Goal: Check status: Check status

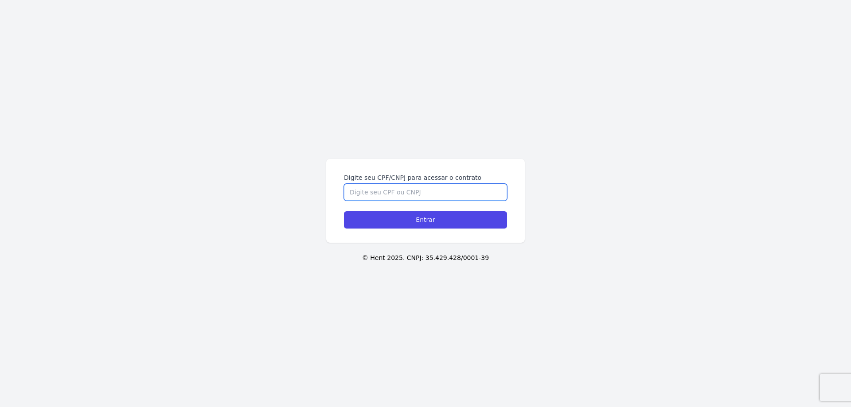
click at [434, 188] on input "Digite seu CPF/CNPJ para acessar o contrato" at bounding box center [425, 192] width 163 height 17
type input "11507828705"
click at [344, 211] on input "Entrar" at bounding box center [425, 219] width 163 height 17
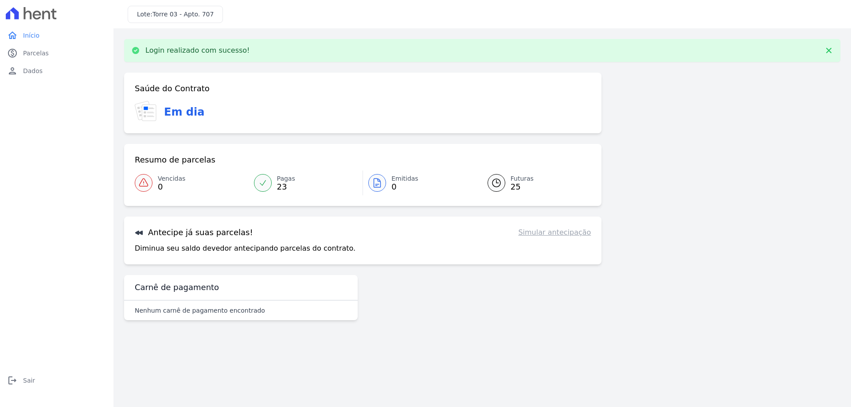
click at [272, 180] on link "Pagas 23" at bounding box center [306, 183] width 114 height 25
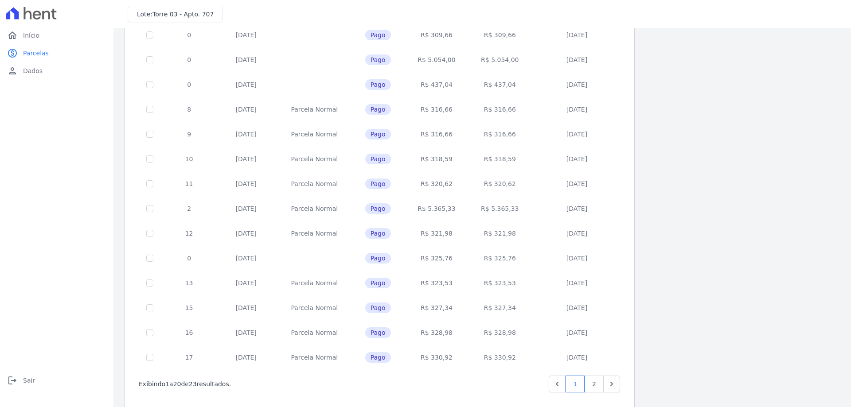
scroll to position [262, 0]
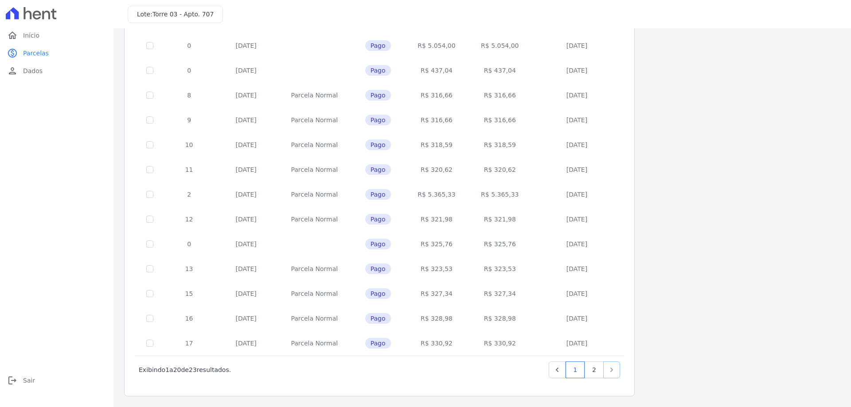
click at [611, 371] on icon "Next" at bounding box center [612, 370] width 3 height 4
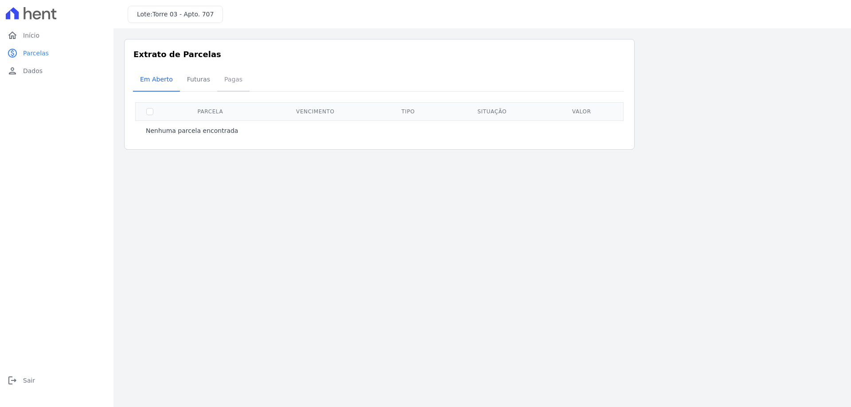
click at [234, 78] on span "Pagas" at bounding box center [233, 79] width 29 height 18
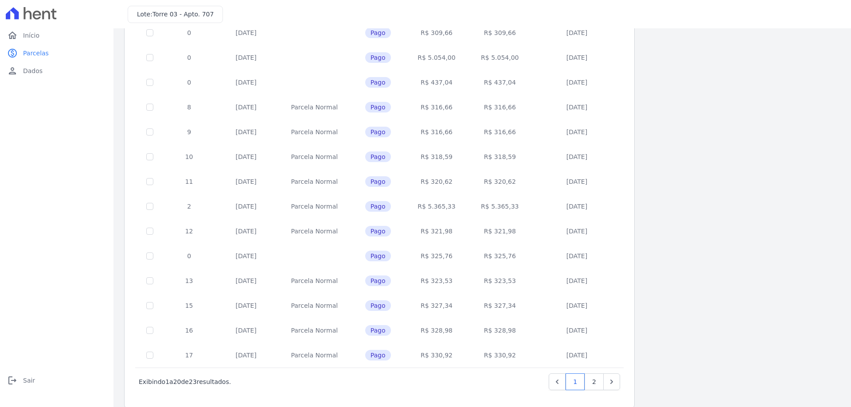
scroll to position [262, 0]
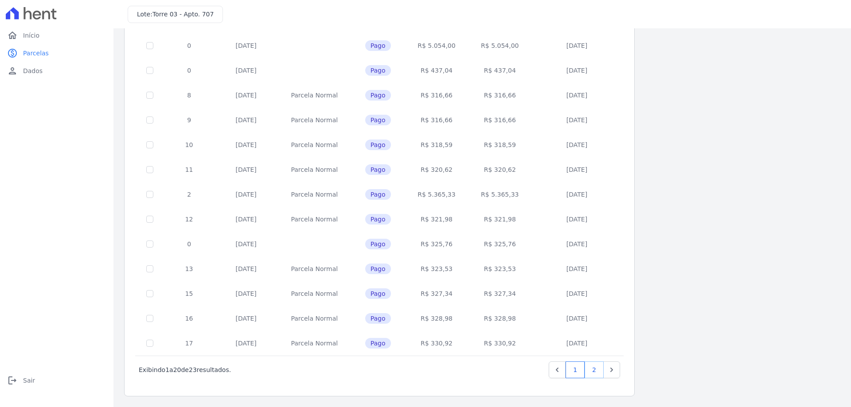
click at [597, 371] on link "2" at bounding box center [594, 370] width 19 height 17
